Goal: Find specific page/section: Find specific page/section

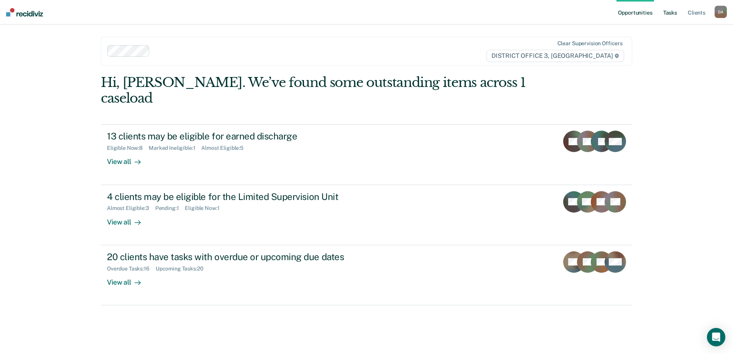
click at [669, 11] on link "Tasks" at bounding box center [669, 12] width 17 height 25
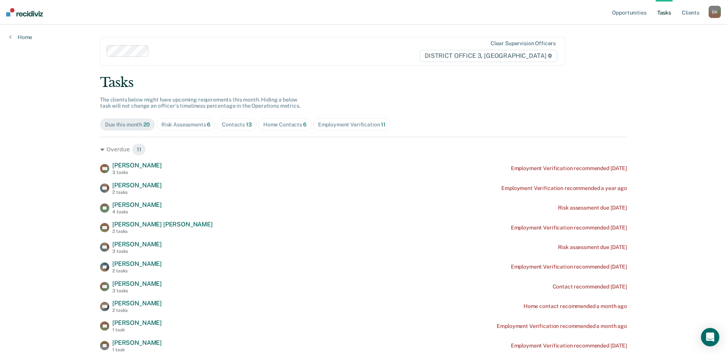
click at [189, 124] on div "Risk Assessments 6" at bounding box center [185, 124] width 49 height 7
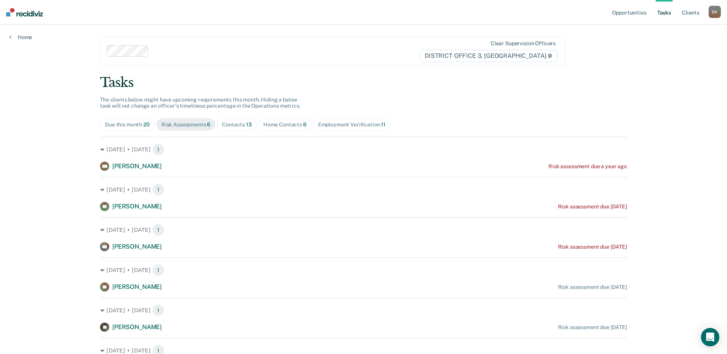
scroll to position [38, 0]
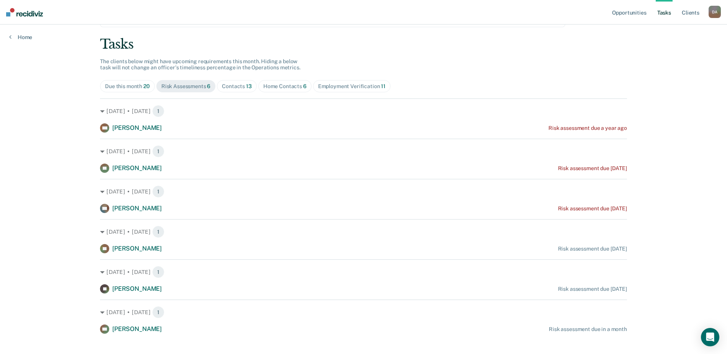
click at [234, 87] on div "Contacts 13" at bounding box center [237, 86] width 30 height 7
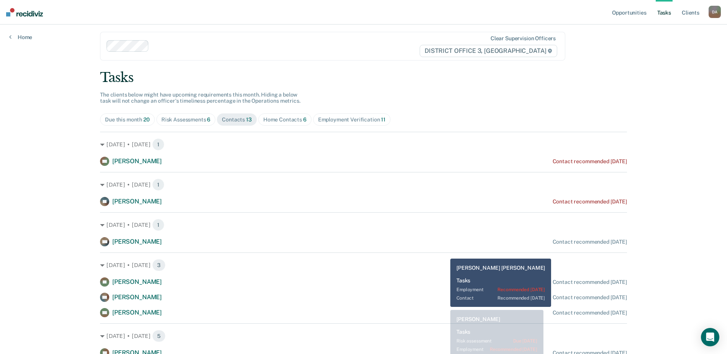
scroll to position [0, 0]
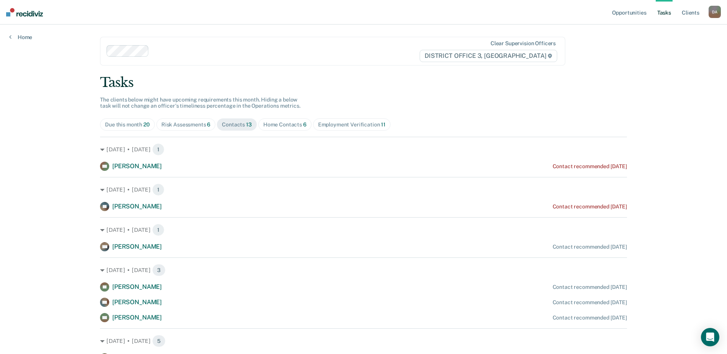
click at [356, 126] on div "Employment Verification 11" at bounding box center [351, 124] width 67 height 7
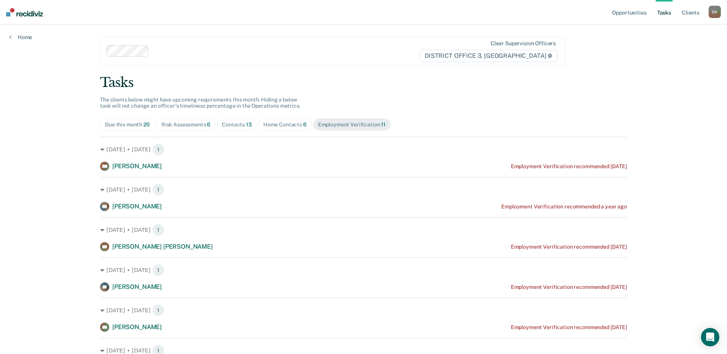
click at [234, 125] on div "Contacts 13" at bounding box center [237, 124] width 30 height 7
